Goal: Check status: Check status

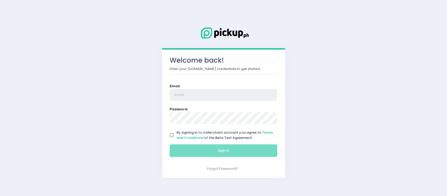
type input "[EMAIL_ADDRESS][DOMAIN_NAME]"
click at [174, 134] on input "By signing in to a Merchant account you agree to Terms and Conditions of the Be…" at bounding box center [172, 135] width 10 height 10
checkbox input "true"
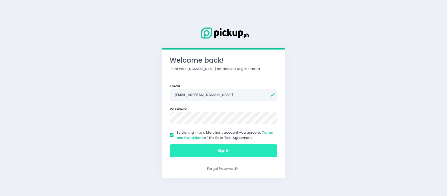
click at [186, 147] on button "Sign In" at bounding box center [224, 150] width 108 height 13
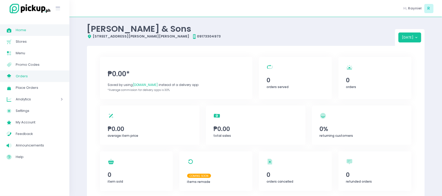
click at [31, 74] on span "Orders" at bounding box center [39, 76] width 47 height 7
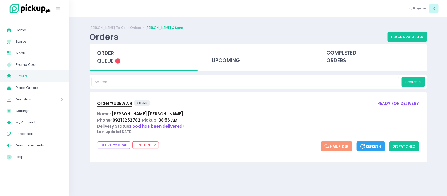
click at [117, 104] on span "Order# U3EWWR" at bounding box center [114, 104] width 35 height 6
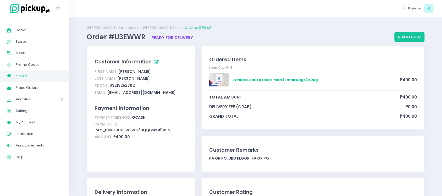
click at [36, 74] on span "Orders" at bounding box center [39, 76] width 47 height 7
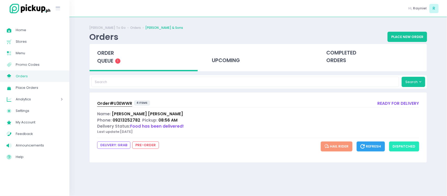
click at [404, 147] on button "dispatched" at bounding box center [404, 146] width 30 height 10
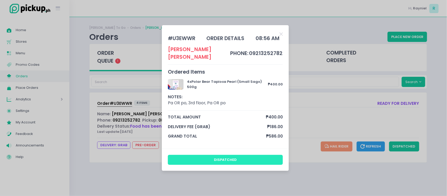
click at [236, 157] on button "dispatched" at bounding box center [225, 160] width 115 height 10
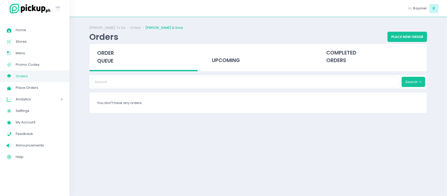
click at [220, 124] on div "[PERSON_NAME] To Go Orders [PERSON_NAME] & Sons Orders Place New Order order qu…" at bounding box center [258, 107] width 351 height 166
click at [358, 57] on div "completed orders" at bounding box center [373, 57] width 108 height 26
